Goal: Task Accomplishment & Management: Complete application form

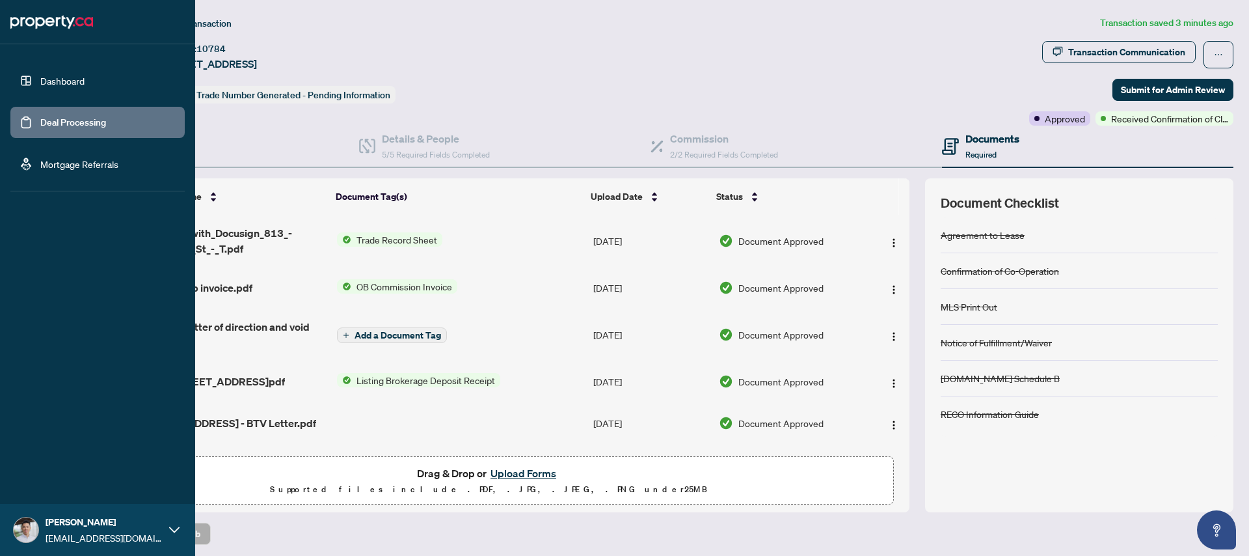
click at [68, 122] on link "Deal Processing" at bounding box center [73, 122] width 66 height 12
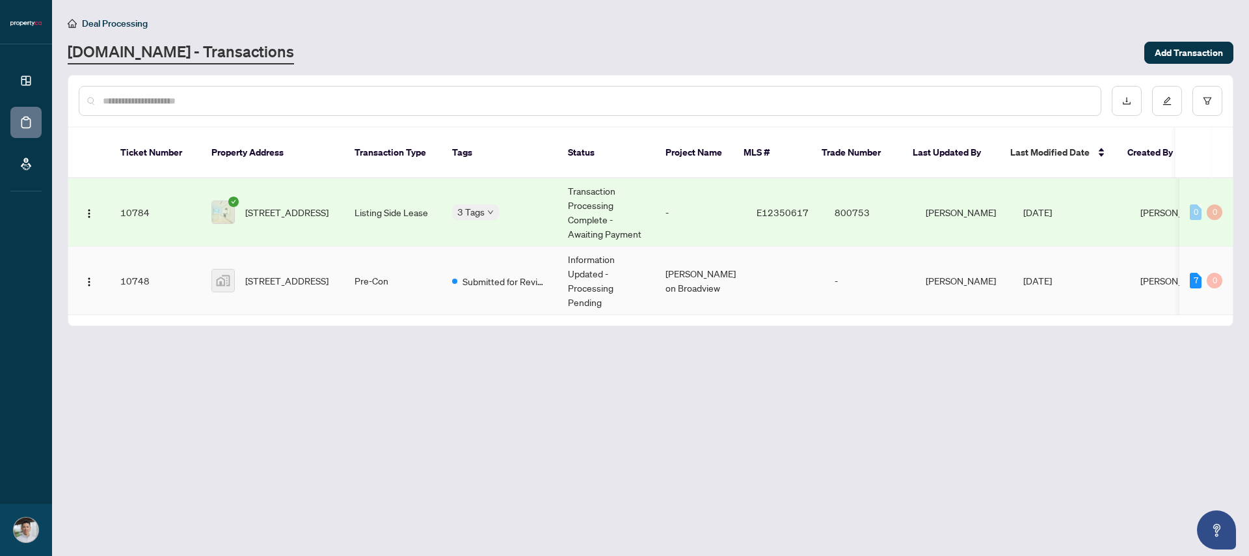
click at [545, 247] on td "Submitted for Review" at bounding box center [500, 281] width 116 height 68
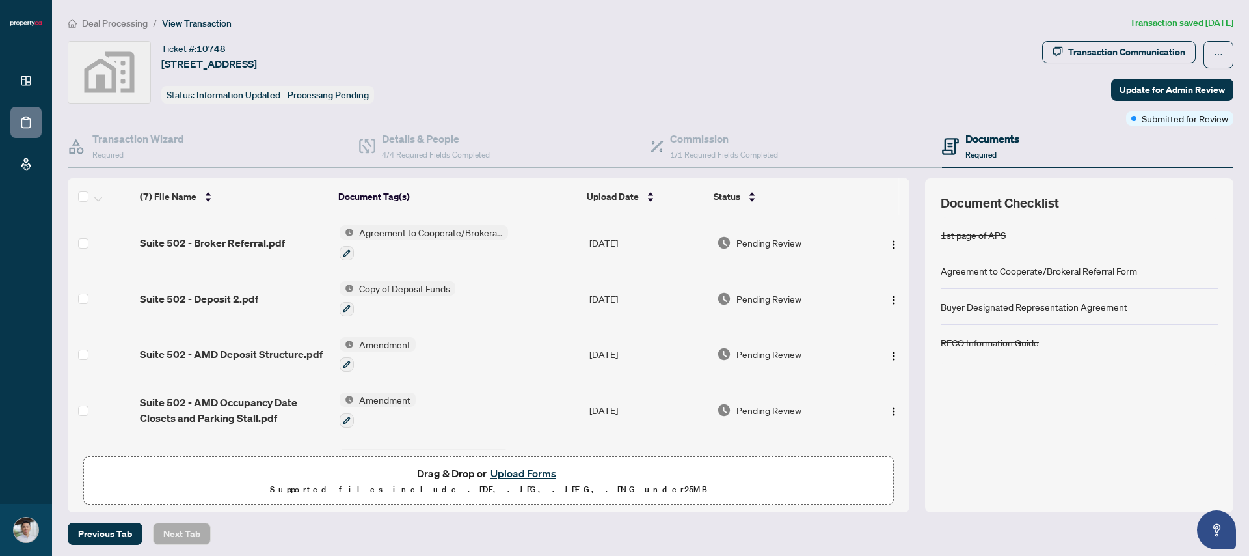
click at [532, 471] on button "Upload Forms" at bounding box center [524, 473] width 74 height 17
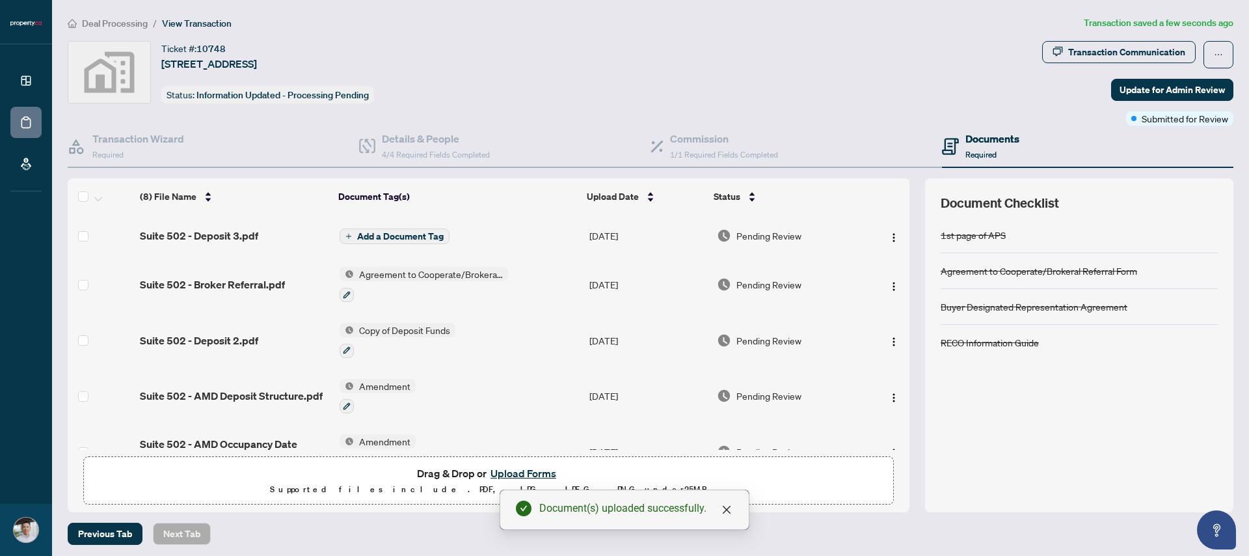
click at [398, 234] on span "Add a Document Tag" at bounding box center [400, 236] width 87 height 9
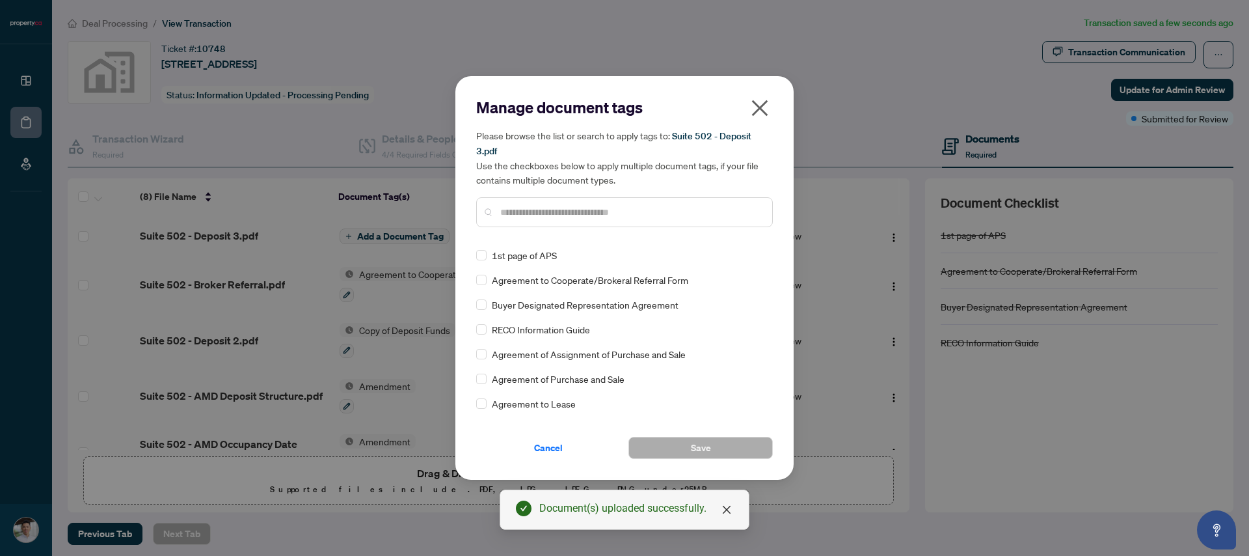
click at [549, 215] on input "text" at bounding box center [631, 212] width 262 height 14
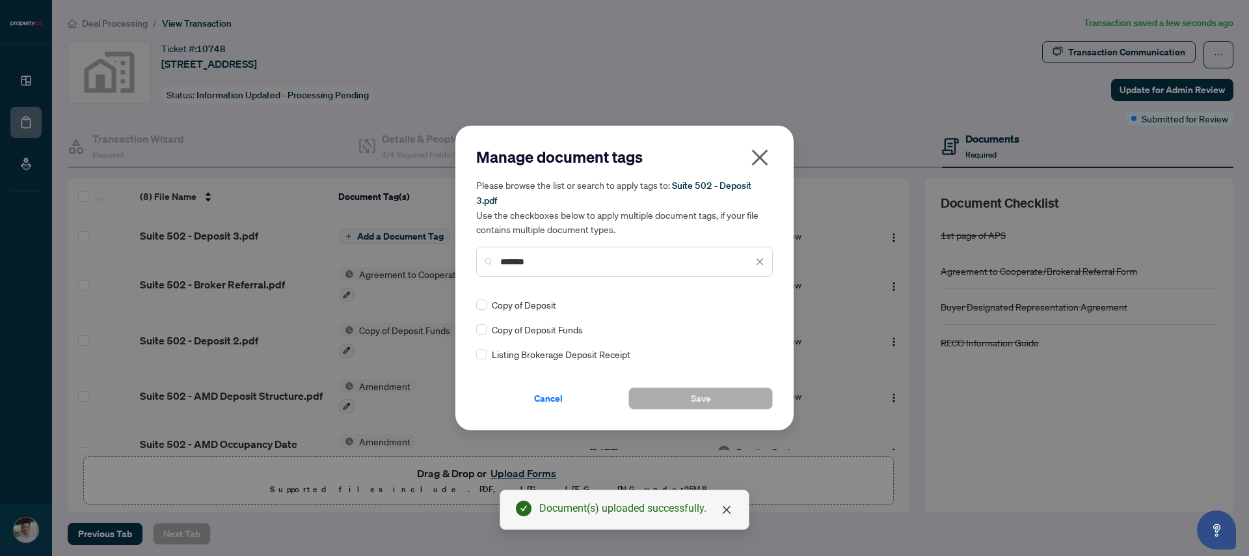
type input "*******"
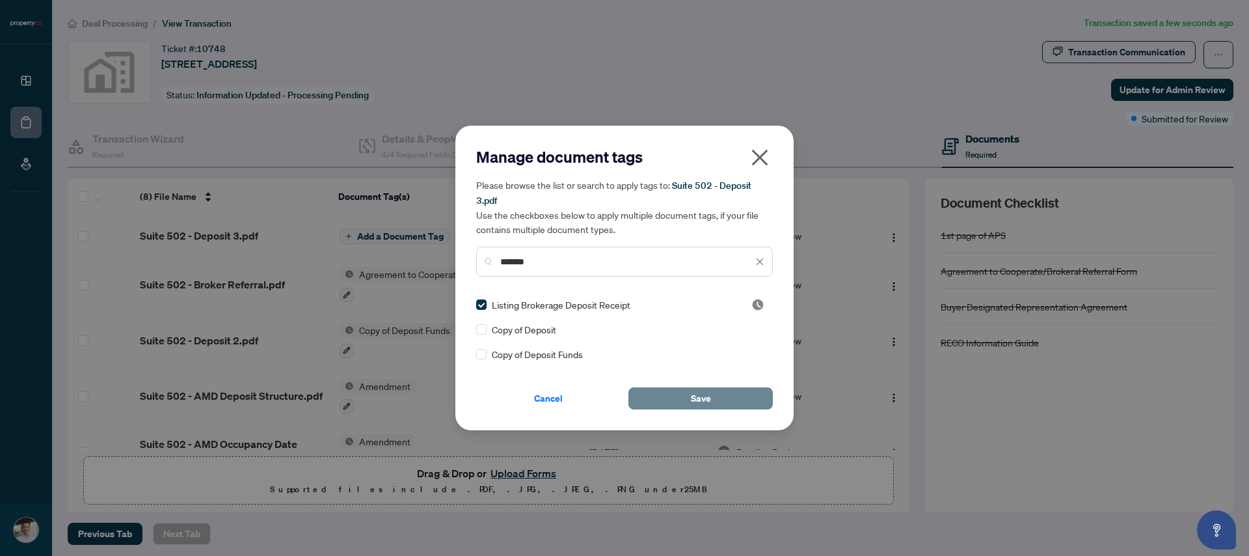
click at [698, 396] on span "Save" at bounding box center [701, 398] width 20 height 21
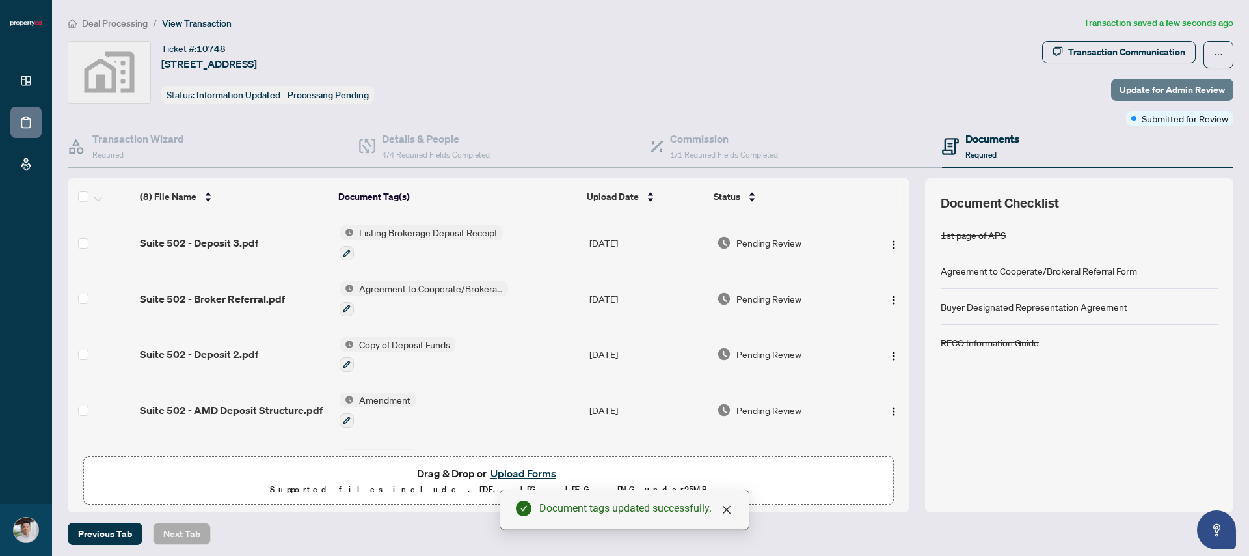
click at [1184, 94] on span "Update for Admin Review" at bounding box center [1172, 89] width 105 height 21
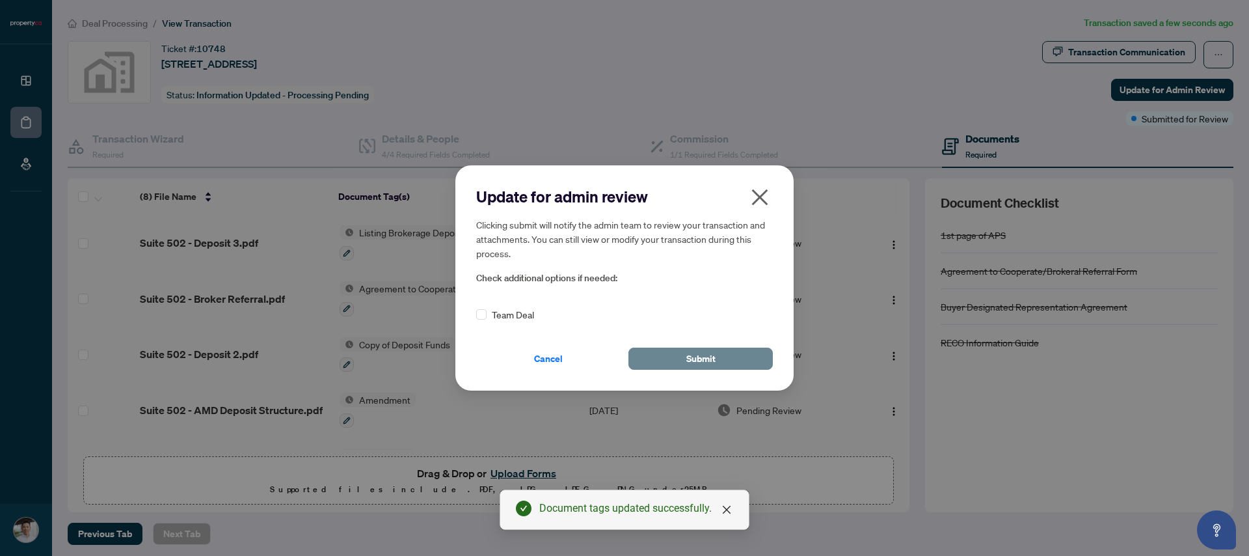
click at [705, 360] on span "Submit" at bounding box center [701, 358] width 29 height 21
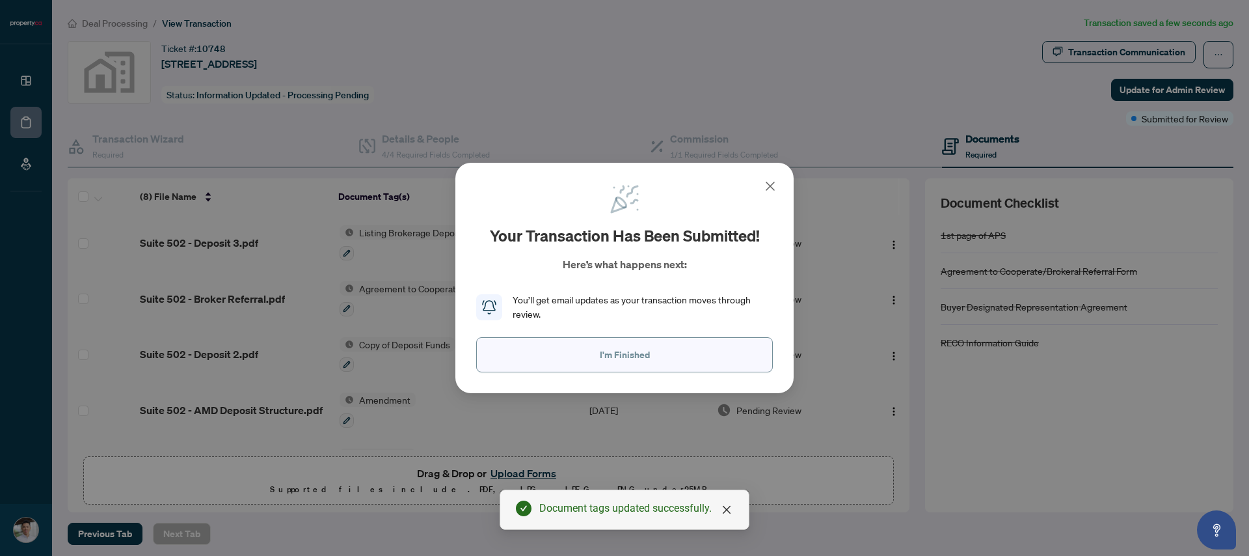
click at [672, 346] on button "I'm Finished" at bounding box center [624, 354] width 297 height 35
